Goal: Task Accomplishment & Management: Manage account settings

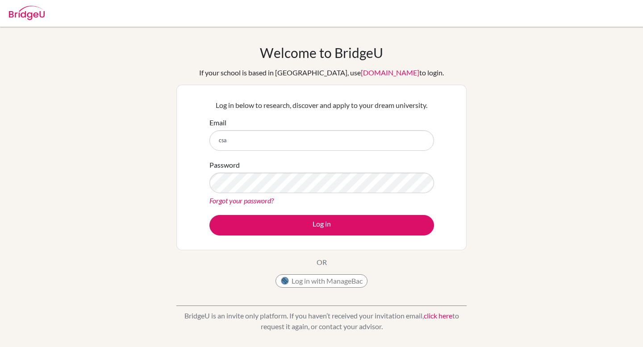
type input "[EMAIL_ADDRESS][PERSON_NAME][DOMAIN_NAME]"
type input "[EMAIL_ADDRESS][DOMAIN_NAME]"
click at [209, 215] on button "Log in" at bounding box center [321, 225] width 225 height 21
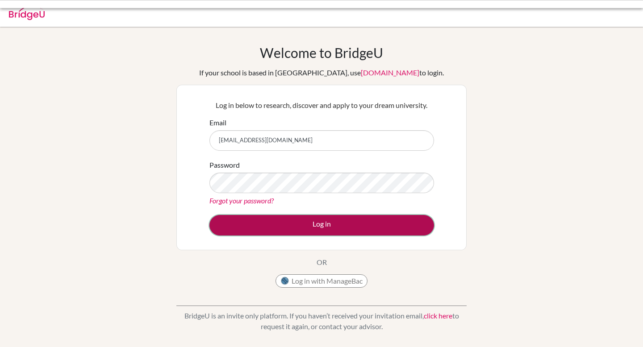
click at [331, 217] on button "Log in" at bounding box center [321, 225] width 225 height 21
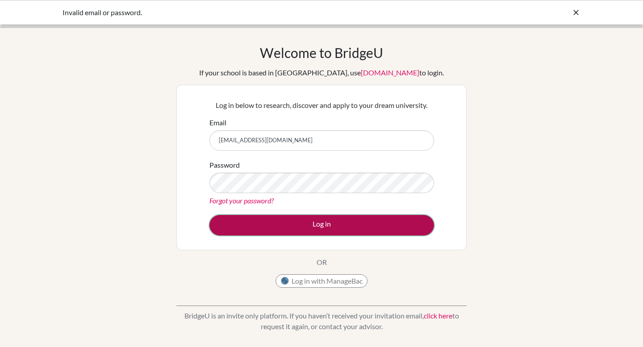
click at [281, 232] on button "Log in" at bounding box center [321, 225] width 225 height 21
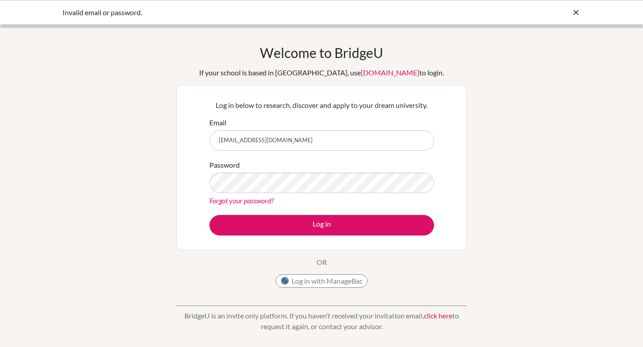
click at [292, 136] on input "[EMAIL_ADDRESS][DOMAIN_NAME]" at bounding box center [321, 140] width 225 height 21
click at [289, 145] on input "[EMAIL_ADDRESS][DOMAIN_NAME]" at bounding box center [321, 140] width 225 height 21
type input "csalinas.gabriel@eastudents.edu.sv"
click at [209, 215] on button "Log in" at bounding box center [321, 225] width 225 height 21
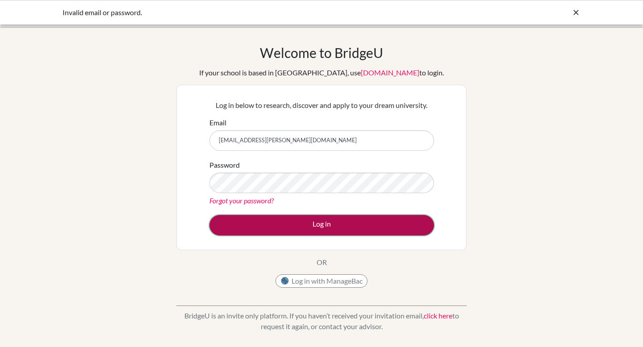
click at [315, 226] on button "Log in" at bounding box center [321, 225] width 225 height 21
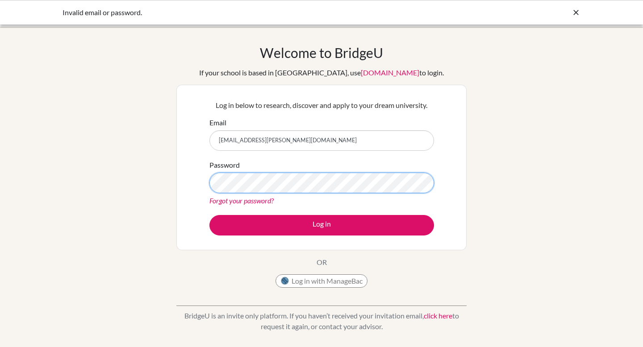
click at [209, 215] on button "Log in" at bounding box center [321, 225] width 225 height 21
